Goal: Register for event/course

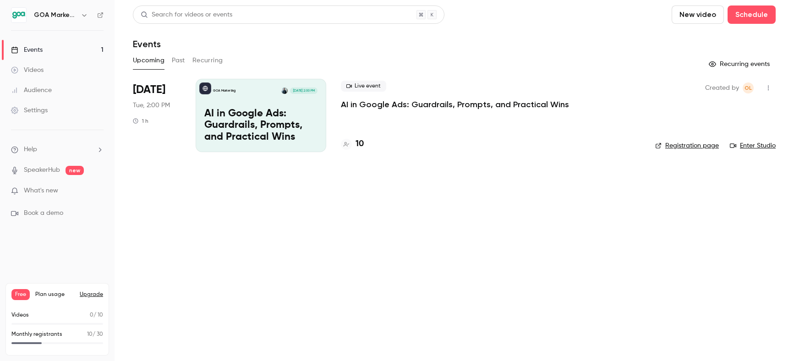
click at [405, 108] on p "AI in Google Ads: Guardrails, Prompts, and Practical Wins" at bounding box center [455, 104] width 228 height 11
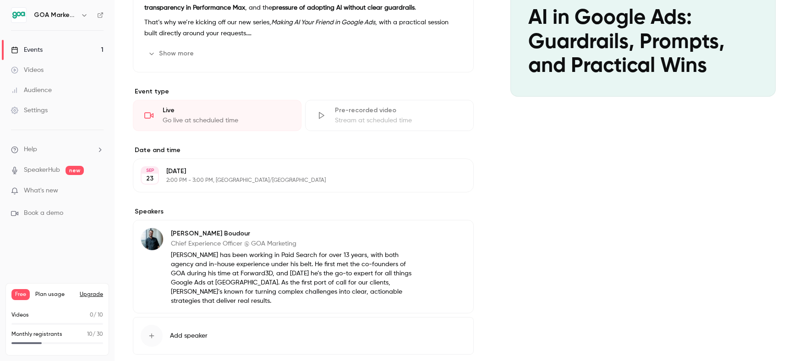
scroll to position [281, 0]
